Goal: Information Seeking & Learning: Find specific fact

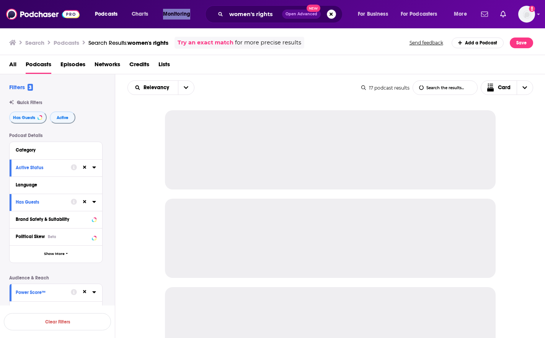
drag, startPoint x: 0, startPoint y: 0, endPoint x: 291, endPoint y: 12, distance: 291.3
click at [291, 12] on span "Open Advanced" at bounding box center [301, 14] width 32 height 4
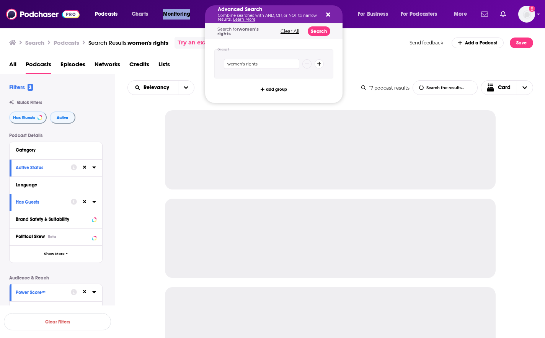
click at [194, 10] on icon "open menu" at bounding box center [194, 12] width 3 height 5
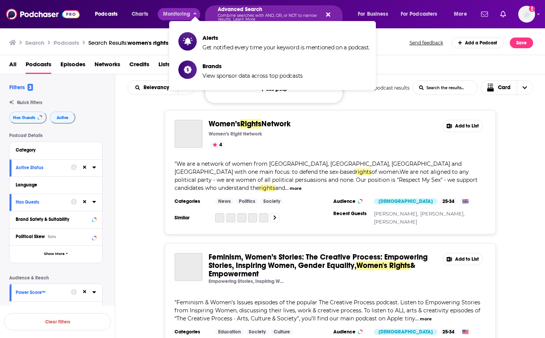
click at [332, 11] on div "Advanced Search Combine searches with AND, OR, or NOT to narrow results. Learn …" at bounding box center [273, 14] width 137 height 18
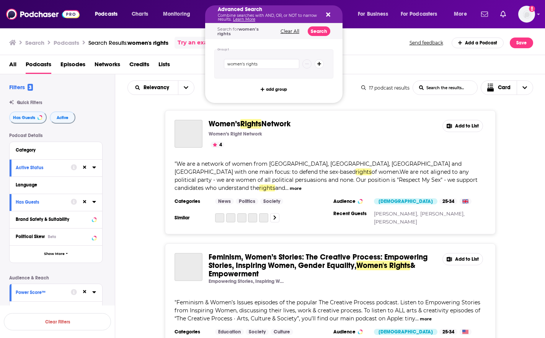
click at [329, 13] on icon "Search podcasts, credits, & more..." at bounding box center [328, 15] width 4 height 4
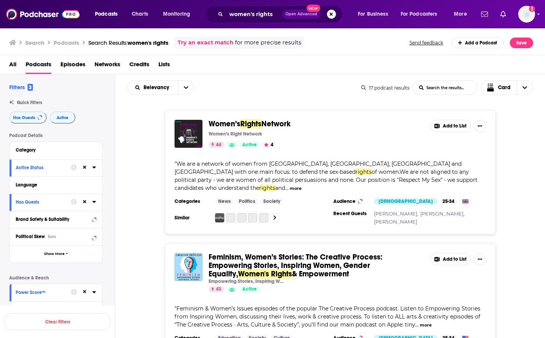
click at [332, 11] on button "Search podcasts, credits, & more..." at bounding box center [331, 14] width 9 height 9
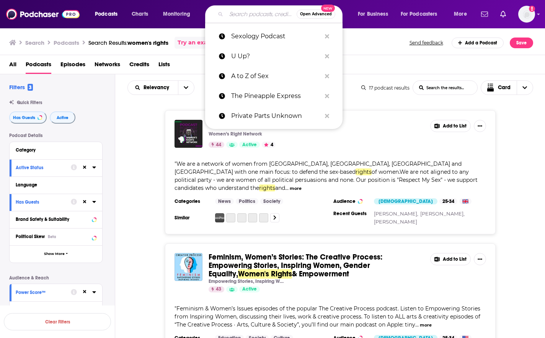
paste input "[PERSON_NAME] called [PERSON_NAME]’s Best Podcast"
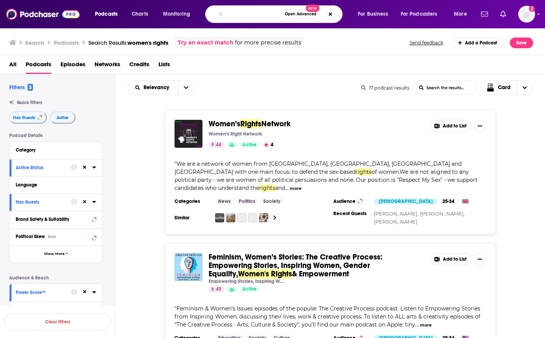
scroll to position [0, 53]
type input "[PERSON_NAME] called [PERSON_NAME]’s Best Podcast"
